Goal: Communication & Community: Answer question/provide support

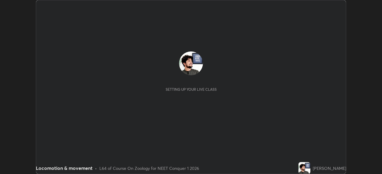
scroll to position [174, 381]
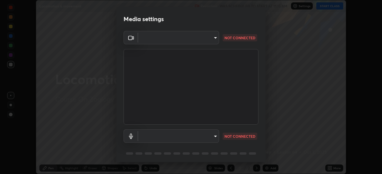
type input "1bbcfe3b1127be24ba7fa125fb83cb152f85e15c96893178e4a5d271d47187f7"
type input "default"
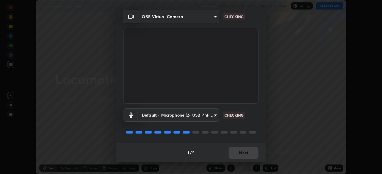
click at [237, 152] on div "1 / 5 Next" at bounding box center [190, 152] width 149 height 19
click at [238, 154] on div "1 / 5 Next" at bounding box center [190, 152] width 149 height 19
click at [240, 153] on div "1 / 5 Next" at bounding box center [190, 152] width 149 height 19
click at [241, 152] on div "1 / 5 Next" at bounding box center [190, 152] width 149 height 19
click at [239, 152] on div "1 / 5 Next" at bounding box center [190, 152] width 149 height 19
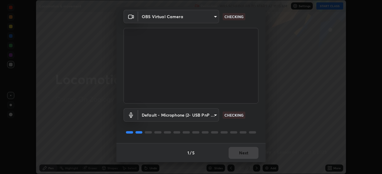
click at [240, 151] on div "1 / 5 Next" at bounding box center [190, 152] width 149 height 19
click at [236, 153] on button "Next" at bounding box center [243, 153] width 30 height 12
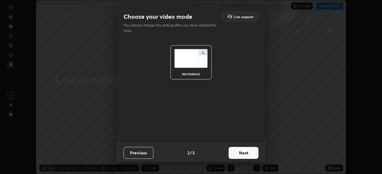
scroll to position [0, 0]
click at [236, 153] on button "Next" at bounding box center [243, 153] width 30 height 12
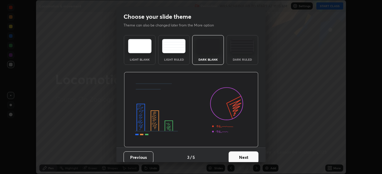
click at [236, 152] on button "Next" at bounding box center [243, 158] width 30 height 12
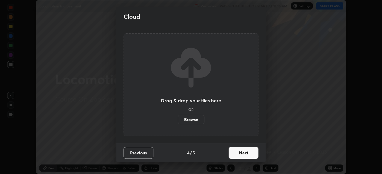
click at [238, 153] on button "Next" at bounding box center [243, 153] width 30 height 12
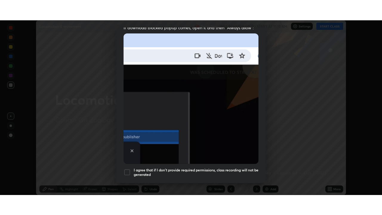
scroll to position [143, 0]
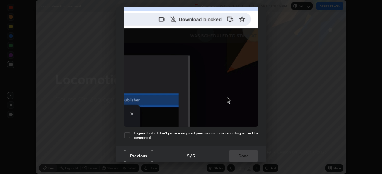
click at [124, 135] on div at bounding box center [126, 135] width 7 height 7
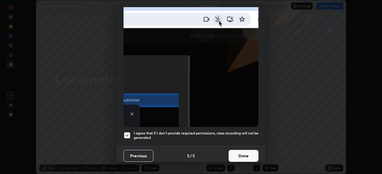
click at [241, 150] on button "Done" at bounding box center [243, 156] width 30 height 12
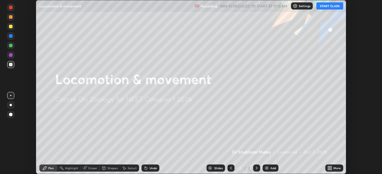
click at [324, 7] on button "START CLASS" at bounding box center [329, 5] width 27 height 7
click at [328, 168] on icon at bounding box center [328, 167] width 1 height 1
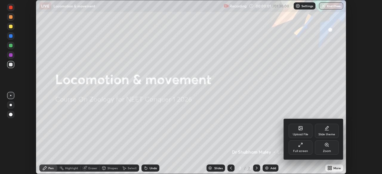
click at [301, 134] on div "Upload File" at bounding box center [301, 134] width 16 height 3
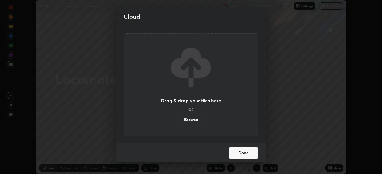
click at [192, 119] on label "Browse" at bounding box center [191, 120] width 27 height 10
click at [178, 119] on input "Browse" at bounding box center [178, 120] width 0 height 10
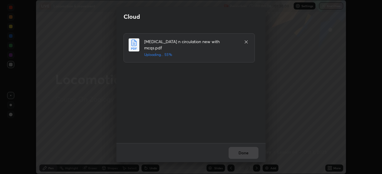
click at [246, 42] on icon at bounding box center [246, 42] width 5 height 5
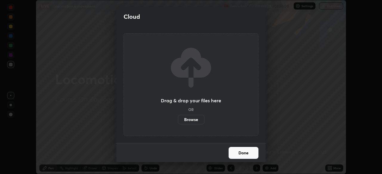
click at [192, 120] on label "Browse" at bounding box center [191, 120] width 27 height 10
click at [178, 120] on input "Browse" at bounding box center [178, 120] width 0 height 10
click at [194, 117] on label "Browse" at bounding box center [191, 120] width 27 height 10
click at [178, 117] on input "Browse" at bounding box center [178, 120] width 0 height 10
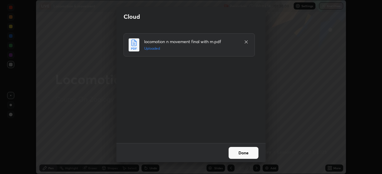
click at [234, 155] on button "Done" at bounding box center [243, 153] width 30 height 12
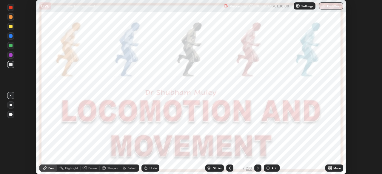
click at [270, 168] on div "Add" at bounding box center [272, 168] width 16 height 7
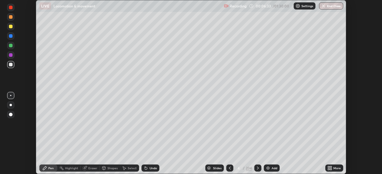
click at [230, 166] on icon at bounding box center [229, 168] width 5 height 5
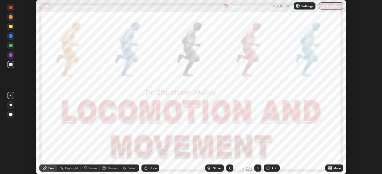
click at [333, 171] on div "More" at bounding box center [334, 168] width 18 height 7
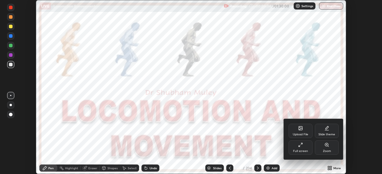
click at [304, 150] on div "Full screen" at bounding box center [300, 151] width 15 height 3
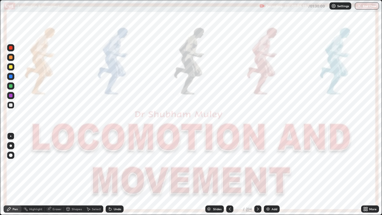
scroll to position [215, 382]
click at [256, 174] on icon at bounding box center [257, 208] width 5 height 5
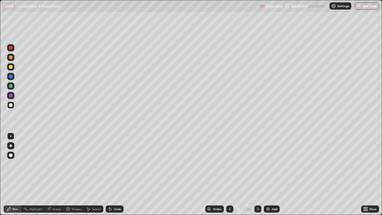
click at [229, 174] on div at bounding box center [229, 208] width 7 height 7
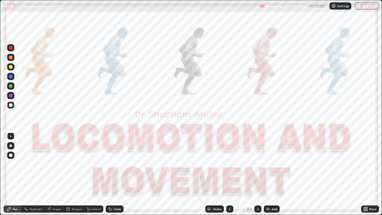
click at [258, 174] on icon at bounding box center [258, 208] width 2 height 3
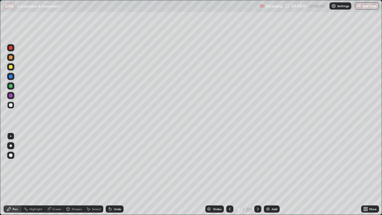
click at [257, 174] on icon at bounding box center [257, 208] width 5 height 5
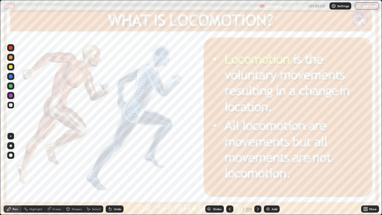
click at [257, 174] on icon at bounding box center [257, 208] width 5 height 5
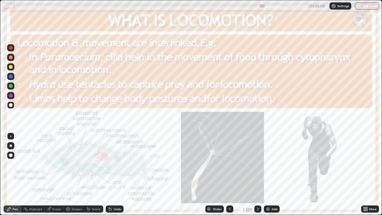
click at [10, 48] on div at bounding box center [11, 48] width 4 height 4
click at [257, 174] on icon at bounding box center [257, 208] width 5 height 5
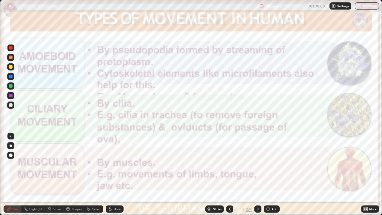
click at [272, 174] on div "Add" at bounding box center [274, 208] width 6 height 3
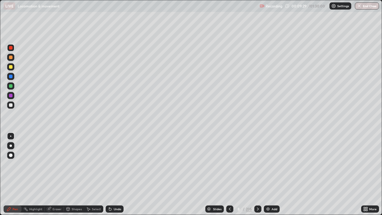
click at [11, 104] on div at bounding box center [11, 105] width 4 height 4
click at [14, 107] on div at bounding box center [10, 105] width 7 height 10
click at [11, 48] on div at bounding box center [11, 48] width 4 height 4
click at [229, 174] on icon at bounding box center [230, 208] width 2 height 3
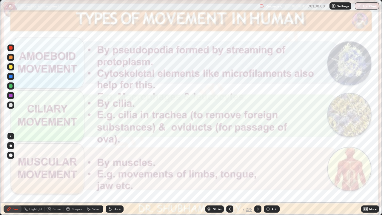
click at [270, 174] on div "Add" at bounding box center [272, 208] width 16 height 7
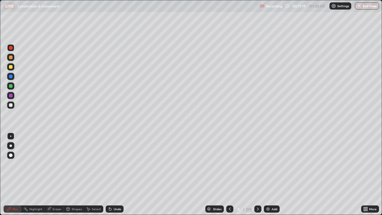
click at [228, 174] on icon at bounding box center [229, 208] width 5 height 5
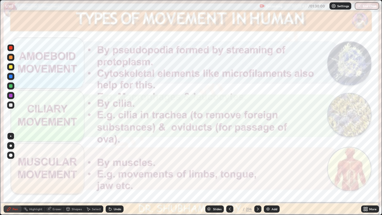
click at [257, 174] on div at bounding box center [257, 208] width 7 height 7
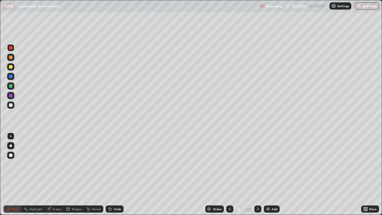
click at [257, 174] on icon at bounding box center [257, 208] width 5 height 5
click at [257, 174] on div at bounding box center [257, 208] width 7 height 7
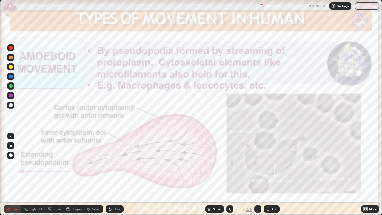
click at [257, 174] on icon at bounding box center [257, 208] width 5 height 5
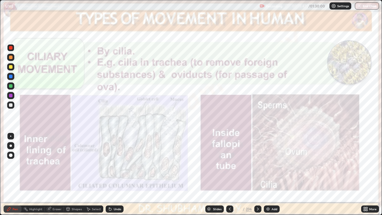
click at [254, 174] on div at bounding box center [257, 208] width 7 height 7
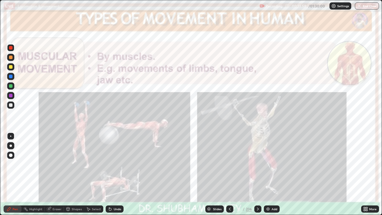
click at [257, 174] on icon at bounding box center [257, 208] width 5 height 5
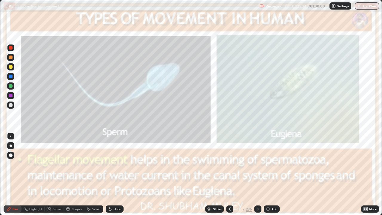
click at [257, 174] on icon at bounding box center [257, 208] width 5 height 5
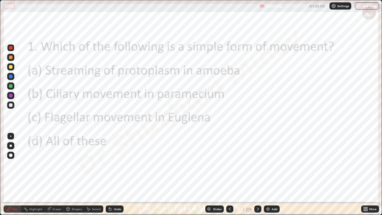
click at [229, 174] on icon at bounding box center [229, 208] width 5 height 5
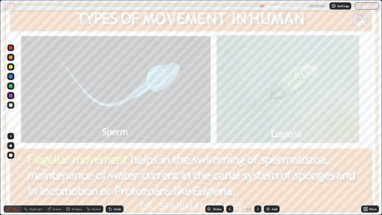
click at [258, 174] on icon at bounding box center [257, 208] width 5 height 5
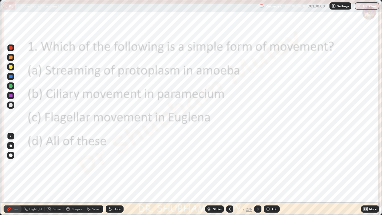
click at [257, 174] on icon at bounding box center [257, 208] width 5 height 5
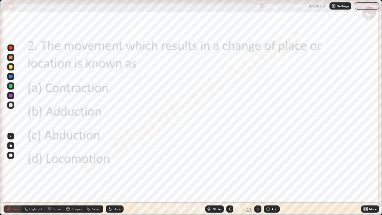
click at [257, 174] on icon at bounding box center [257, 208] width 5 height 5
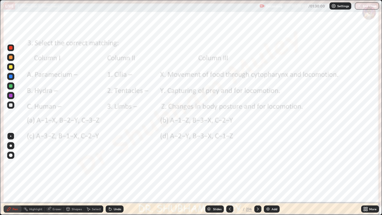
click at [259, 174] on div at bounding box center [257, 208] width 7 height 7
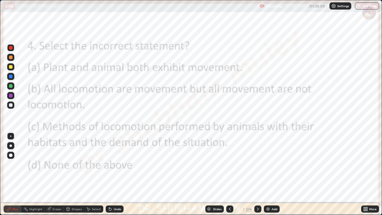
click at [256, 174] on div at bounding box center [257, 208] width 7 height 7
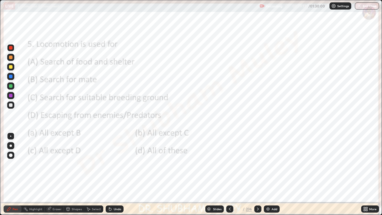
click at [257, 174] on icon at bounding box center [257, 208] width 5 height 5
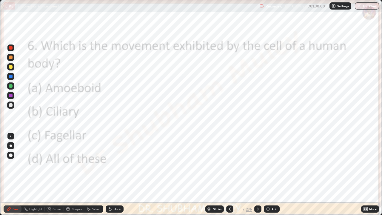
click at [257, 174] on icon at bounding box center [257, 208] width 5 height 5
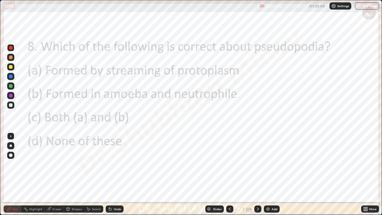
click at [256, 174] on icon at bounding box center [257, 208] width 5 height 5
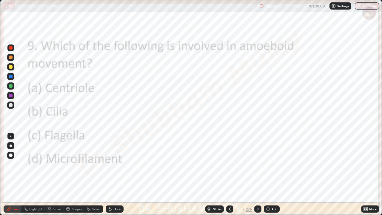
click at [255, 174] on div at bounding box center [257, 208] width 7 height 7
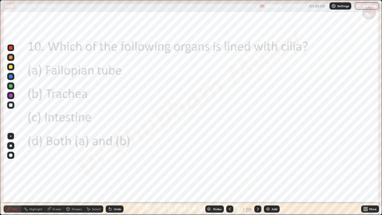
click at [254, 174] on div at bounding box center [257, 209] width 7 height 12
click at [257, 174] on icon at bounding box center [257, 208] width 5 height 5
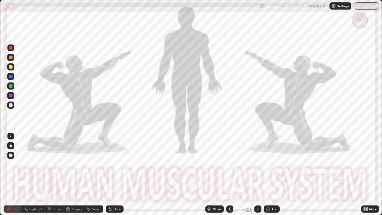
click at [219, 174] on div "Slides" at bounding box center [217, 208] width 8 height 3
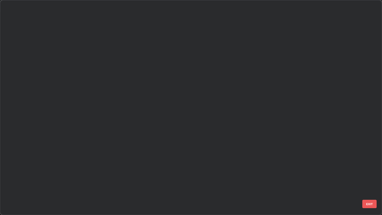
scroll to position [212, 378]
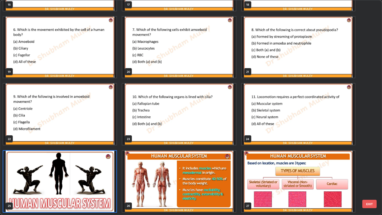
click at [222, 174] on img "grid" at bounding box center [178, 181] width 113 height 61
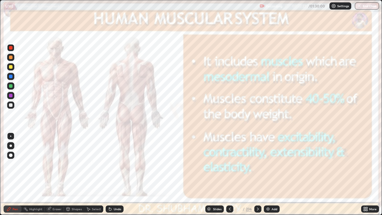
click at [268, 174] on img at bounding box center [267, 208] width 5 height 5
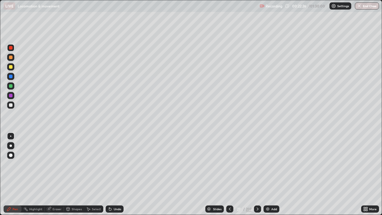
click at [10, 155] on div at bounding box center [11, 155] width 4 height 4
click at [228, 174] on icon at bounding box center [229, 208] width 5 height 5
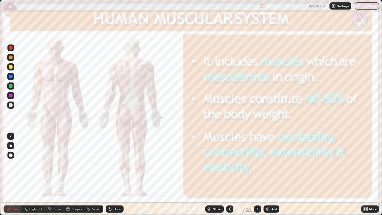
click at [229, 174] on icon at bounding box center [229, 208] width 5 height 5
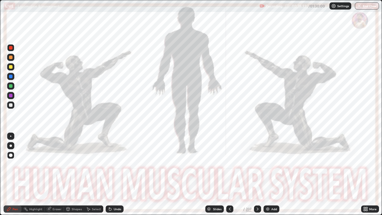
click at [214, 174] on div "Slides" at bounding box center [217, 208] width 8 height 3
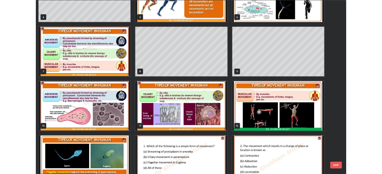
scroll to position [149, 0]
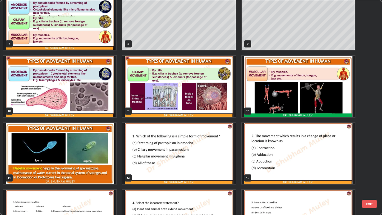
click at [198, 160] on img "grid" at bounding box center [178, 153] width 113 height 61
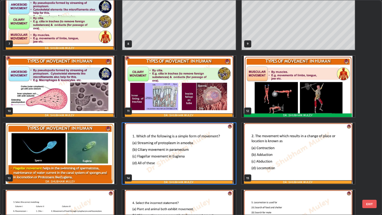
click at [196, 163] on img "grid" at bounding box center [178, 153] width 113 height 61
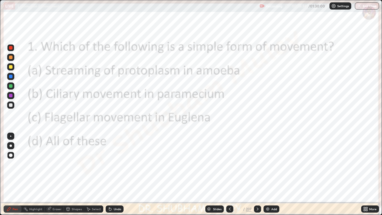
click at [198, 162] on img "grid" at bounding box center [178, 153] width 113 height 61
click at [10, 95] on div at bounding box center [11, 96] width 4 height 4
click at [24, 174] on circle at bounding box center [24, 208] width 1 height 1
click at [367, 174] on icon at bounding box center [366, 209] width 1 height 1
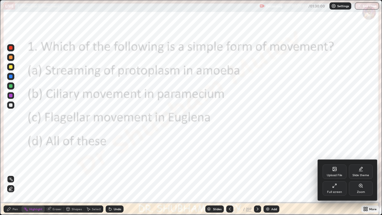
click at [332, 174] on div "Full screen" at bounding box center [334, 191] width 15 height 3
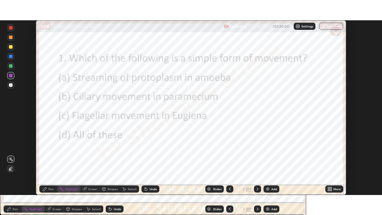
scroll to position [29651, 29444]
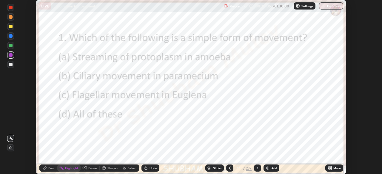
click at [9, 4] on div at bounding box center [10, 7] width 7 height 7
click at [8, 10] on div at bounding box center [10, 7] width 7 height 7
click at [46, 167] on icon at bounding box center [45, 169] width 4 height 4
click at [10, 9] on div at bounding box center [11, 8] width 4 height 4
click at [328, 167] on icon at bounding box center [328, 167] width 1 height 1
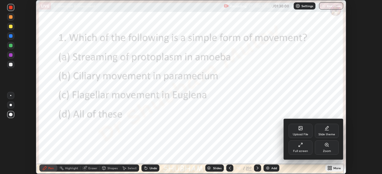
click at [305, 148] on div "Full screen" at bounding box center [300, 148] width 24 height 14
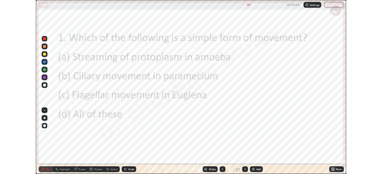
scroll to position [215, 382]
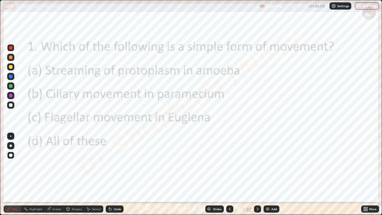
click at [257, 174] on icon at bounding box center [257, 208] width 5 height 5
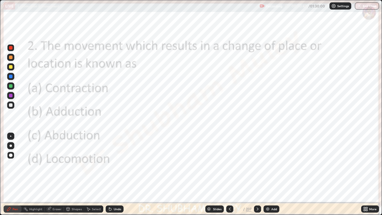
click at [257, 174] on icon at bounding box center [257, 208] width 5 height 5
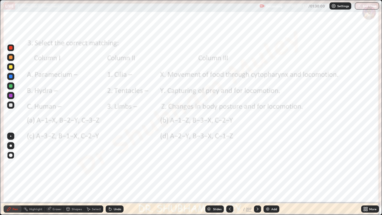
click at [257, 174] on icon at bounding box center [257, 208] width 2 height 3
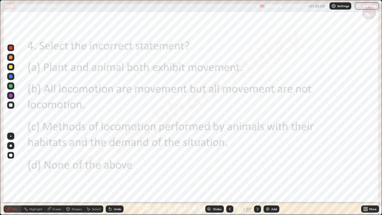
click at [257, 174] on icon at bounding box center [257, 208] width 5 height 5
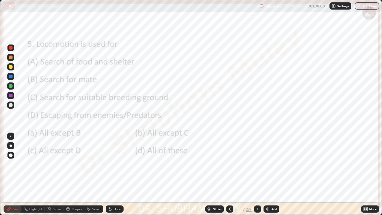
click at [259, 174] on div at bounding box center [257, 208] width 7 height 7
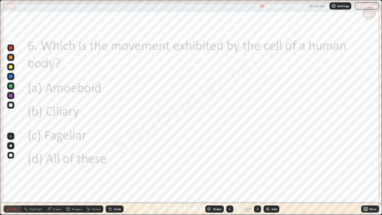
click at [257, 174] on icon at bounding box center [257, 208] width 5 height 5
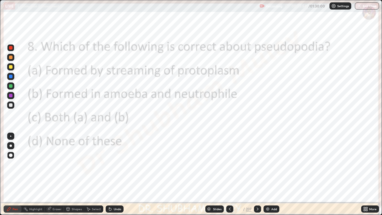
click at [257, 174] on icon at bounding box center [257, 208] width 5 height 5
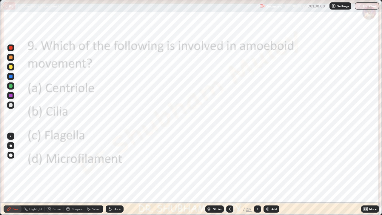
click at [226, 174] on div at bounding box center [229, 208] width 7 height 7
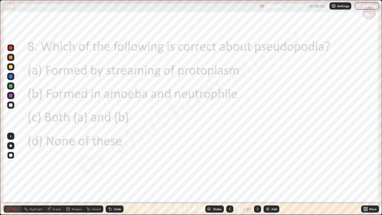
click at [257, 174] on icon at bounding box center [257, 208] width 5 height 5
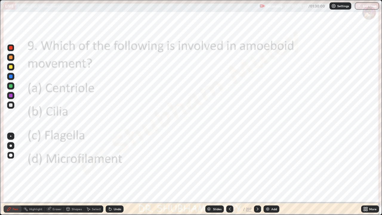
click at [257, 174] on icon at bounding box center [257, 208] width 2 height 3
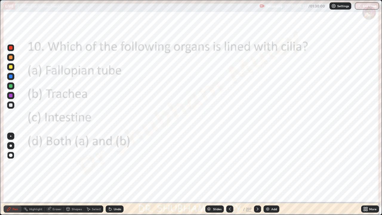
click at [257, 174] on icon at bounding box center [257, 208] width 5 height 5
click at [259, 174] on div at bounding box center [257, 208] width 7 height 7
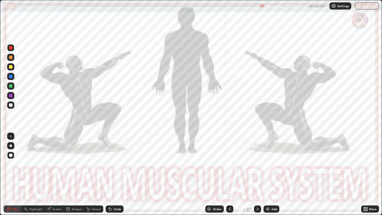
click at [274, 174] on div "Add" at bounding box center [271, 208] width 16 height 7
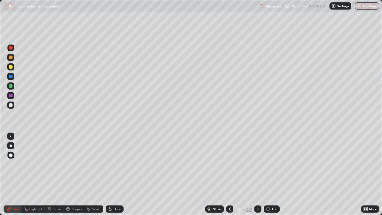
click at [229, 174] on icon at bounding box center [229, 208] width 5 height 5
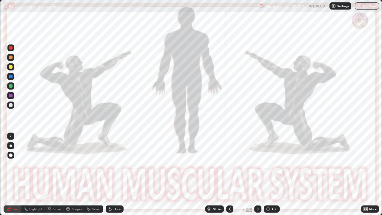
click at [257, 174] on icon at bounding box center [258, 208] width 2 height 3
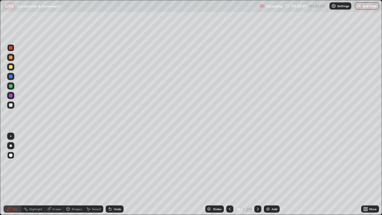
click at [257, 174] on icon at bounding box center [257, 208] width 5 height 5
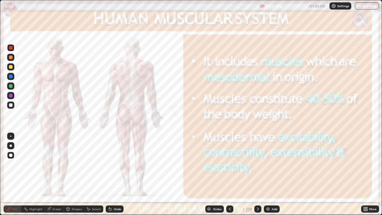
click at [13, 97] on div at bounding box center [10, 95] width 7 height 7
click at [257, 174] on icon at bounding box center [257, 208] width 5 height 5
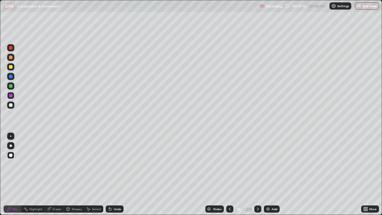
click at [257, 174] on icon at bounding box center [257, 208] width 5 height 5
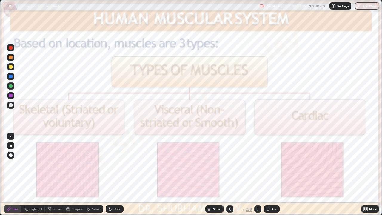
click at [229, 174] on icon at bounding box center [229, 208] width 5 height 5
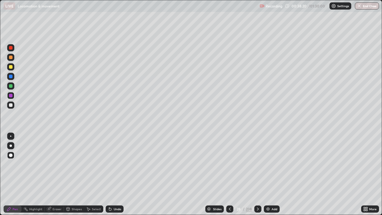
click at [267, 174] on img at bounding box center [267, 208] width 5 height 5
click at [12, 106] on div at bounding box center [10, 104] width 7 height 7
click at [11, 58] on div at bounding box center [11, 57] width 4 height 4
click at [10, 106] on div at bounding box center [11, 105] width 4 height 4
click at [116, 174] on div "Undo" at bounding box center [117, 208] width 7 height 3
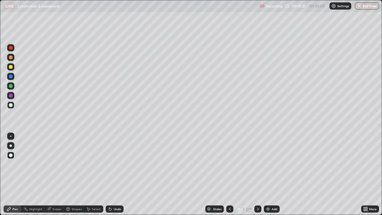
click at [116, 174] on div "Undo" at bounding box center [117, 208] width 7 height 3
click at [115, 174] on div "Undo" at bounding box center [115, 208] width 18 height 7
click at [114, 174] on div "Undo" at bounding box center [115, 208] width 18 height 7
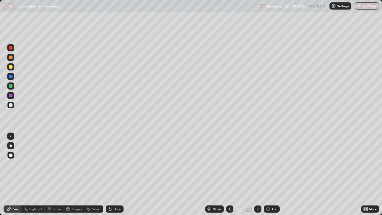
click at [229, 174] on icon at bounding box center [230, 208] width 2 height 3
click at [257, 174] on icon at bounding box center [258, 208] width 2 height 3
click at [257, 174] on icon at bounding box center [257, 208] width 5 height 5
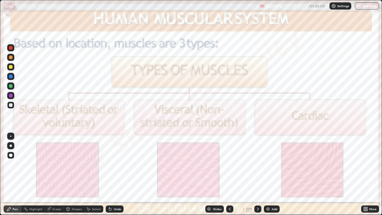
click at [10, 98] on div at bounding box center [10, 95] width 7 height 7
click at [258, 174] on icon at bounding box center [257, 208] width 5 height 5
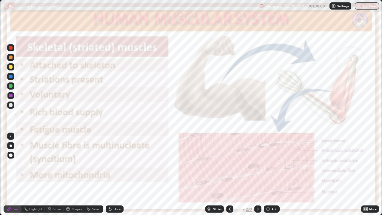
click at [11, 50] on div at bounding box center [10, 47] width 7 height 7
click at [116, 174] on div "Undo" at bounding box center [115, 208] width 18 height 7
click at [115, 174] on div "Undo" at bounding box center [117, 208] width 7 height 3
click at [257, 174] on icon at bounding box center [257, 208] width 5 height 5
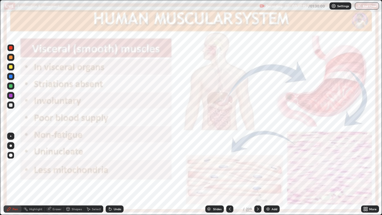
click at [258, 174] on icon at bounding box center [258, 208] width 2 height 3
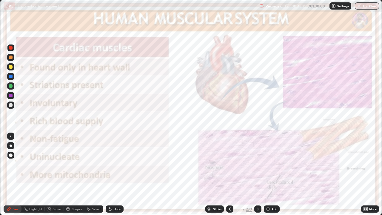
click at [257, 174] on icon at bounding box center [257, 208] width 5 height 5
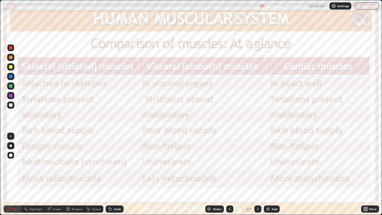
click at [256, 174] on icon at bounding box center [257, 208] width 5 height 5
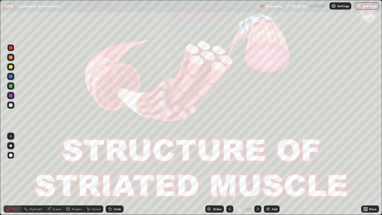
click at [229, 174] on icon at bounding box center [229, 208] width 5 height 5
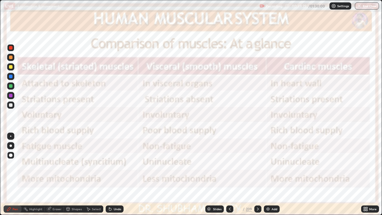
click at [10, 46] on div at bounding box center [11, 48] width 4 height 4
click at [112, 174] on div "Undo" at bounding box center [115, 208] width 18 height 7
click at [109, 174] on icon at bounding box center [110, 209] width 2 height 2
click at [113, 174] on div "Undo" at bounding box center [115, 208] width 18 height 7
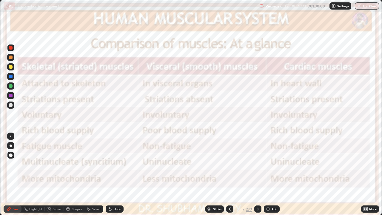
click at [113, 174] on div "Undo" at bounding box center [115, 208] width 18 height 7
click at [55, 174] on div "Eraser" at bounding box center [56, 208] width 9 height 3
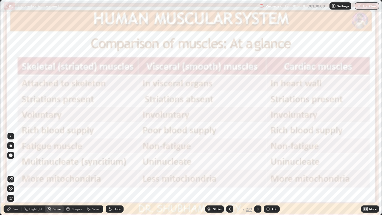
click at [9, 174] on icon at bounding box center [9, 209] width 4 height 4
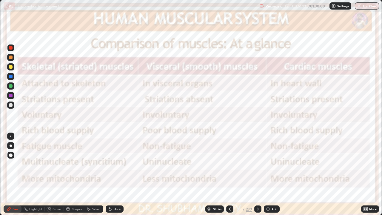
click at [10, 49] on div at bounding box center [11, 48] width 4 height 4
click at [272, 174] on div "Add" at bounding box center [272, 208] width 16 height 7
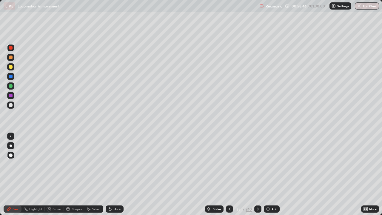
click at [10, 106] on div at bounding box center [11, 105] width 4 height 4
click at [11, 66] on div at bounding box center [11, 67] width 4 height 4
click at [9, 57] on div at bounding box center [11, 57] width 4 height 4
click at [115, 174] on div "Undo" at bounding box center [115, 208] width 18 height 7
click at [366, 174] on icon at bounding box center [366, 207] width 1 height 1
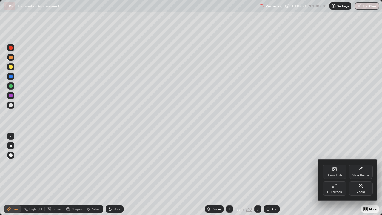
click at [333, 174] on div "Full screen" at bounding box center [334, 188] width 24 height 14
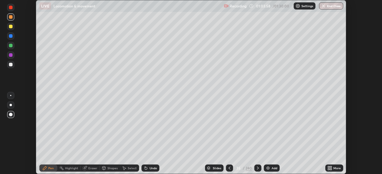
scroll to position [29651, 29444]
click at [323, 5] on img "button" at bounding box center [323, 6] width 5 height 5
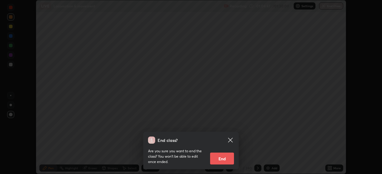
click at [218, 160] on button "End" at bounding box center [222, 159] width 24 height 12
